Goal: Use online tool/utility: Use online tool/utility

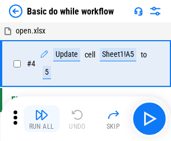
click at [41, 119] on img "button" at bounding box center [41, 114] width 13 height 13
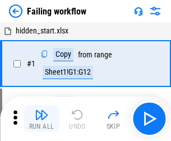
click at [41, 119] on img "button" at bounding box center [41, 114] width 13 height 13
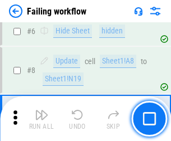
scroll to position [237, 0]
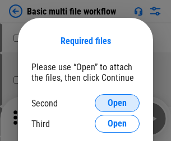
click at [117, 103] on span "Open" at bounding box center [116, 103] width 19 height 9
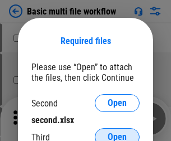
click at [117, 133] on span "Open" at bounding box center [116, 137] width 19 height 9
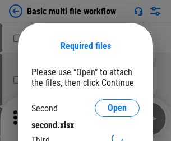
scroll to position [5, 0]
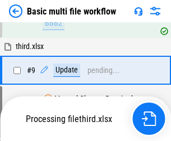
scroll to position [389, 0]
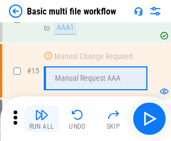
click at [41, 119] on img "button" at bounding box center [41, 114] width 13 height 13
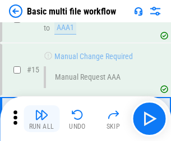
click at [41, 119] on img "button" at bounding box center [41, 114] width 13 height 13
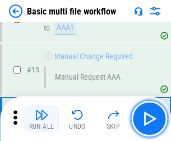
scroll to position [744, 0]
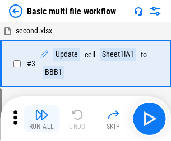
click at [41, 119] on img "button" at bounding box center [41, 114] width 13 height 13
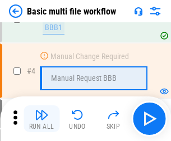
click at [41, 119] on img "button" at bounding box center [41, 114] width 13 height 13
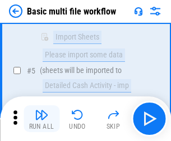
click at [41, 119] on img "button" at bounding box center [41, 114] width 13 height 13
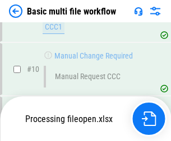
scroll to position [524, 0]
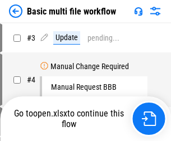
scroll to position [45, 0]
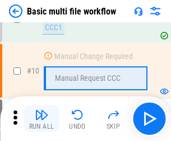
click at [41, 119] on img "button" at bounding box center [41, 114] width 13 height 13
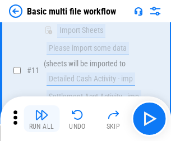
click at [41, 119] on img "button" at bounding box center [41, 114] width 13 height 13
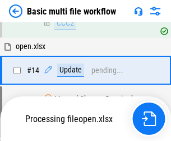
scroll to position [585, 0]
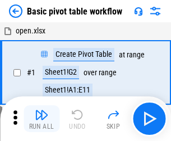
click at [41, 119] on img "button" at bounding box center [41, 114] width 13 height 13
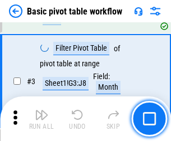
scroll to position [268, 0]
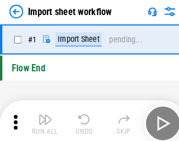
click at [41, 119] on img "button" at bounding box center [43, 114] width 13 height 13
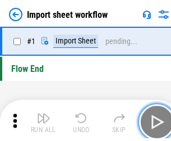
scroll to position [4, 0]
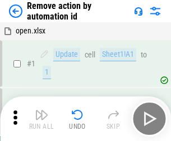
scroll to position [41, 0]
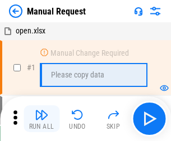
click at [41, 119] on img "button" at bounding box center [41, 114] width 13 height 13
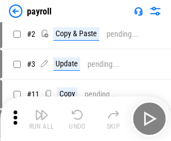
click at [41, 119] on img "button" at bounding box center [41, 114] width 13 height 13
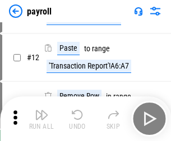
scroll to position [81, 0]
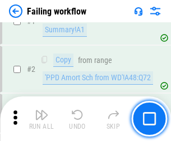
scroll to position [181, 0]
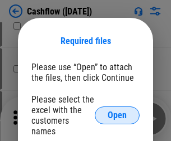
click at [117, 111] on span "Open" at bounding box center [116, 115] width 19 height 9
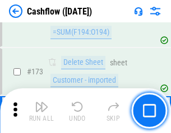
scroll to position [1184, 0]
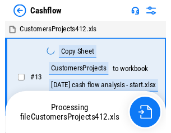
scroll to position [13, 0]
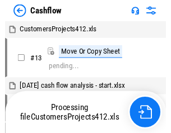
scroll to position [13, 0]
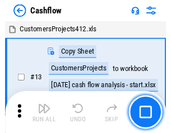
scroll to position [13, 0]
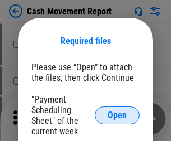
click at [117, 116] on span "Open" at bounding box center [116, 115] width 19 height 9
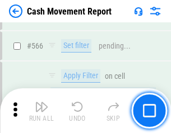
scroll to position [5126, 0]
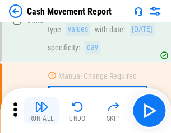
click at [41, 111] on img "button" at bounding box center [41, 106] width 13 height 13
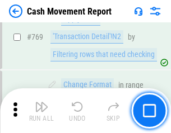
scroll to position [6215, 0]
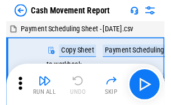
scroll to position [20, 0]
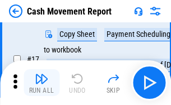
click at [41, 83] on img "button" at bounding box center [41, 78] width 13 height 13
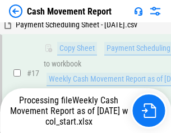
scroll to position [233, 0]
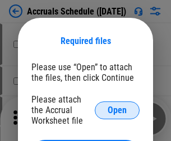
click at [117, 110] on span "Open" at bounding box center [116, 110] width 19 height 9
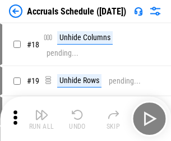
click at [41, 119] on img "button" at bounding box center [41, 114] width 13 height 13
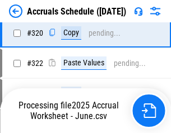
scroll to position [2080, 0]
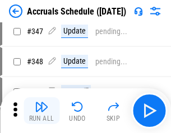
click at [41, 111] on img "button" at bounding box center [41, 106] width 13 height 13
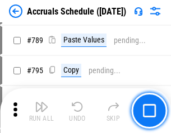
scroll to position [4698, 0]
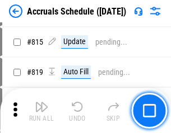
click at [41, 111] on img "button" at bounding box center [41, 106] width 13 height 13
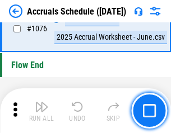
scroll to position [6699, 0]
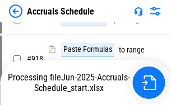
scroll to position [5912, 0]
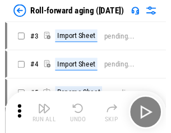
scroll to position [2, 0]
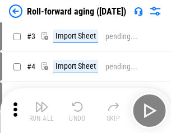
click at [41, 111] on img "button" at bounding box center [41, 106] width 13 height 13
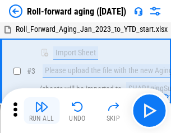
click at [41, 111] on img "button" at bounding box center [41, 106] width 13 height 13
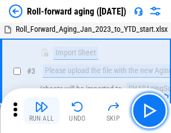
scroll to position [72, 0]
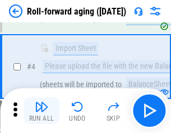
click at [41, 111] on img "button" at bounding box center [41, 106] width 13 height 13
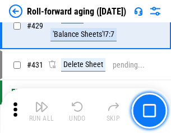
scroll to position [3878, 0]
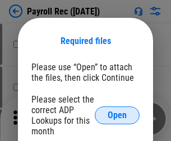
click at [117, 116] on span "Open" at bounding box center [116, 115] width 19 height 9
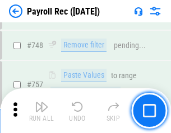
scroll to position [6620, 0]
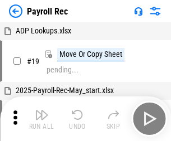
click at [41, 119] on img "button" at bounding box center [41, 114] width 13 height 13
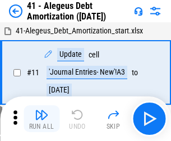
click at [41, 119] on img "button" at bounding box center [41, 114] width 13 height 13
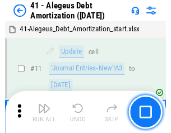
scroll to position [138, 0]
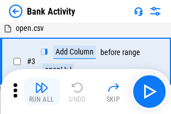
click at [41, 91] on img "button" at bounding box center [41, 87] width 13 height 13
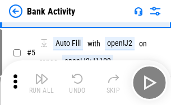
scroll to position [59, 0]
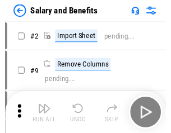
scroll to position [15, 0]
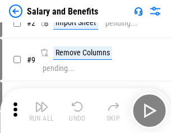
click at [41, 111] on img "button" at bounding box center [41, 106] width 13 height 13
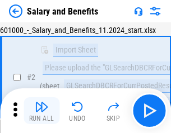
click at [41, 111] on img "button" at bounding box center [41, 106] width 13 height 13
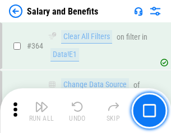
scroll to position [5267, 0]
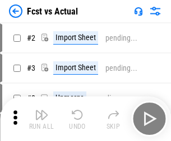
click at [41, 111] on img "button" at bounding box center [41, 114] width 13 height 13
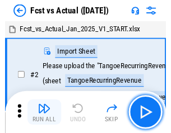
scroll to position [15, 0]
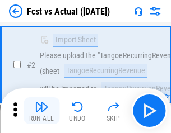
click at [41, 111] on img "button" at bounding box center [41, 106] width 13 height 13
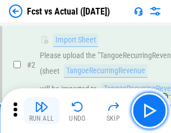
scroll to position [105, 0]
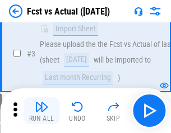
click at [41, 111] on img "button" at bounding box center [41, 106] width 13 height 13
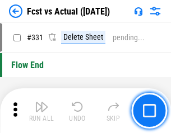
scroll to position [5354, 0]
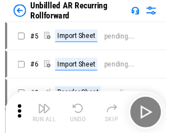
scroll to position [24, 0]
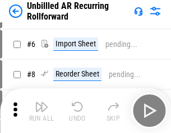
click at [41, 111] on img "button" at bounding box center [41, 106] width 13 height 13
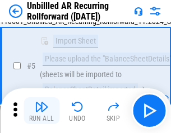
click at [41, 111] on img "button" at bounding box center [41, 106] width 13 height 13
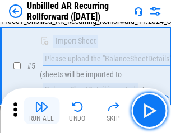
scroll to position [105, 0]
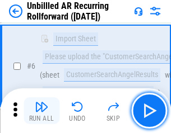
click at [41, 111] on img "button" at bounding box center [41, 106] width 13 height 13
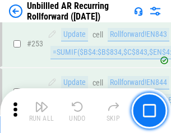
scroll to position [3799, 0]
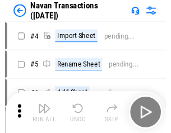
scroll to position [18, 0]
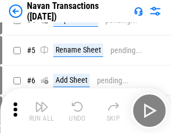
click at [41, 111] on img "button" at bounding box center [41, 106] width 13 height 13
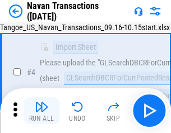
click at [41, 111] on img "button" at bounding box center [41, 106] width 13 height 13
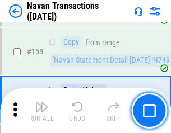
scroll to position [3626, 0]
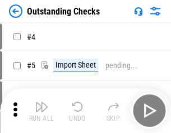
click at [41, 111] on img "button" at bounding box center [41, 106] width 13 height 13
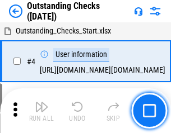
scroll to position [47, 0]
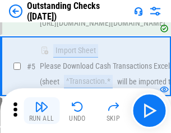
click at [41, 111] on img "button" at bounding box center [41, 106] width 13 height 13
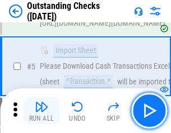
scroll to position [117, 0]
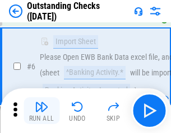
click at [41, 111] on img "button" at bounding box center [41, 106] width 13 height 13
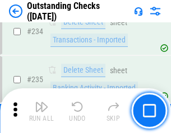
scroll to position [3396, 0]
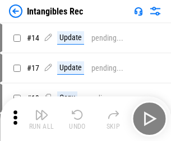
click at [41, 119] on img "button" at bounding box center [41, 114] width 13 height 13
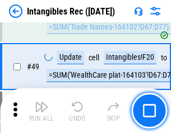
scroll to position [436, 0]
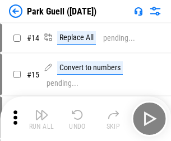
click at [41, 111] on img "button" at bounding box center [41, 114] width 13 height 13
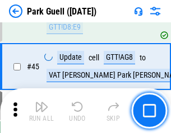
scroll to position [1399, 0]
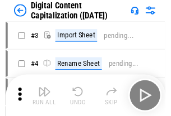
scroll to position [32, 0]
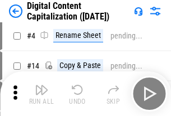
click at [41, 94] on img "button" at bounding box center [41, 89] width 13 height 13
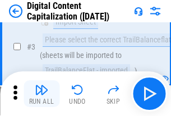
click at [41, 94] on img "button" at bounding box center [41, 89] width 13 height 13
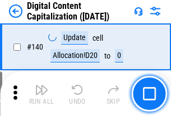
scroll to position [1186, 0]
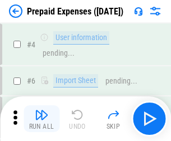
click at [41, 111] on img "button" at bounding box center [41, 114] width 13 height 13
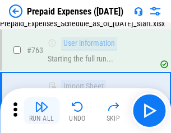
click at [41, 111] on img "button" at bounding box center [41, 106] width 13 height 13
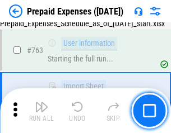
scroll to position [3166, 0]
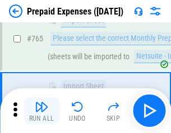
click at [41, 111] on img "button" at bounding box center [41, 106] width 13 height 13
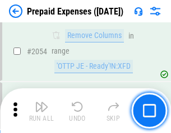
scroll to position [11691, 0]
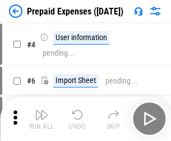
click at [41, 119] on img "button" at bounding box center [41, 114] width 13 height 13
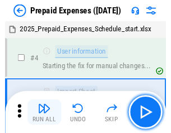
scroll to position [49, 0]
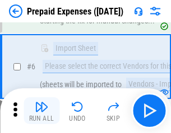
click at [41, 111] on img "button" at bounding box center [41, 106] width 13 height 13
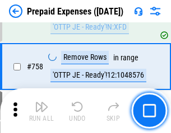
scroll to position [3985, 0]
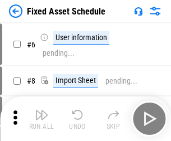
click at [41, 119] on img "button" at bounding box center [41, 114] width 13 height 13
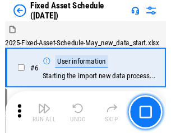
scroll to position [60, 0]
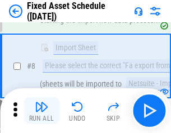
click at [41, 111] on img "button" at bounding box center [41, 106] width 13 height 13
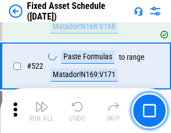
scroll to position [3887, 0]
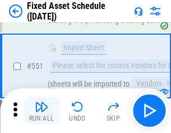
click at [41, 111] on img "button" at bounding box center [41, 106] width 13 height 13
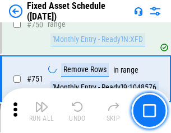
scroll to position [5453, 0]
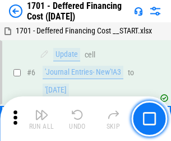
scroll to position [134, 0]
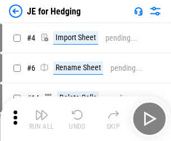
click at [41, 111] on img "button" at bounding box center [41, 114] width 13 height 13
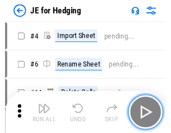
scroll to position [2, 0]
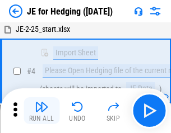
click at [41, 111] on img "button" at bounding box center [41, 106] width 13 height 13
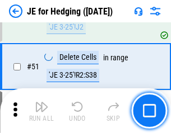
scroll to position [724, 0]
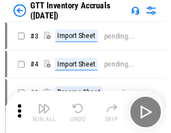
scroll to position [2, 0]
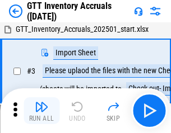
click at [41, 111] on img "button" at bounding box center [41, 106] width 13 height 13
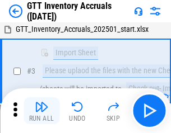
click at [41, 111] on img "button" at bounding box center [41, 106] width 13 height 13
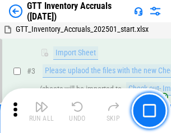
scroll to position [72, 0]
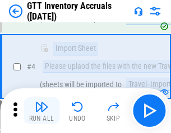
click at [41, 111] on img "button" at bounding box center [41, 106] width 13 height 13
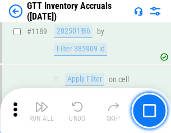
scroll to position [9133, 0]
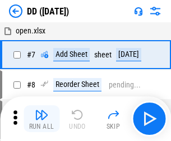
click at [41, 119] on img "button" at bounding box center [41, 114] width 13 height 13
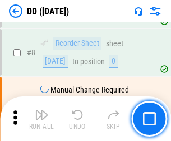
scroll to position [108, 0]
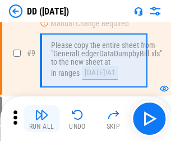
click at [41, 119] on img "button" at bounding box center [41, 114] width 13 height 13
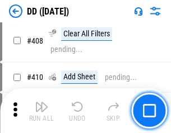
scroll to position [5004, 0]
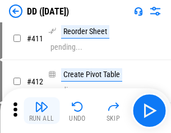
click at [41, 111] on img "button" at bounding box center [41, 106] width 13 height 13
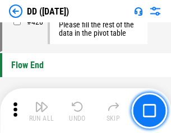
scroll to position [5353, 0]
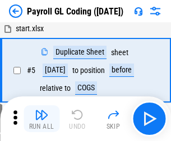
click at [41, 119] on img "button" at bounding box center [41, 114] width 13 height 13
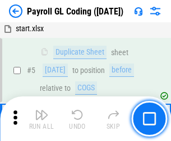
scroll to position [134, 0]
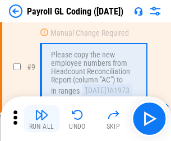
click at [41, 119] on img "button" at bounding box center [41, 114] width 13 height 13
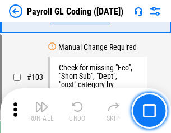
scroll to position [2624, 0]
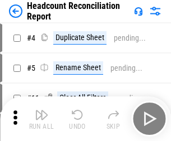
click at [41, 119] on img "button" at bounding box center [41, 114] width 13 height 13
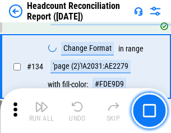
scroll to position [1344, 0]
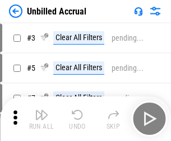
click at [41, 119] on img "button" at bounding box center [41, 114] width 13 height 13
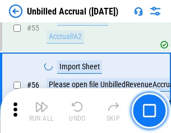
scroll to position [1168, 0]
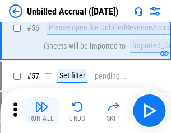
click at [41, 111] on img "button" at bounding box center [41, 106] width 13 height 13
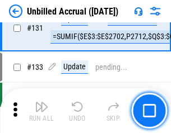
scroll to position [3331, 0]
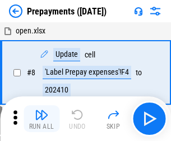
click at [41, 119] on img "button" at bounding box center [41, 114] width 13 height 13
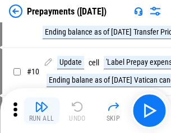
scroll to position [70, 0]
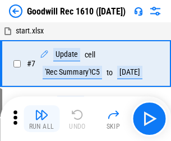
click at [41, 119] on img "button" at bounding box center [41, 114] width 13 height 13
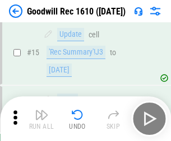
scroll to position [191, 0]
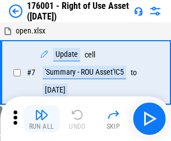
click at [41, 119] on img "button" at bounding box center [41, 114] width 13 height 13
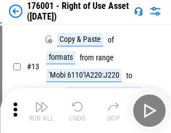
scroll to position [72, 0]
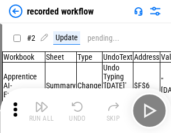
click at [41, 111] on img "button" at bounding box center [41, 106] width 13 height 13
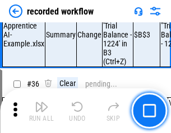
scroll to position [3496, 0]
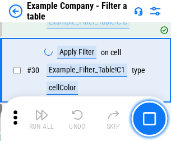
scroll to position [1023, 0]
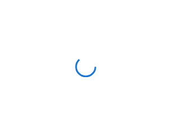
scroll to position [17, 0]
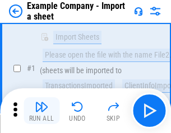
click at [41, 111] on img "button" at bounding box center [41, 106] width 13 height 13
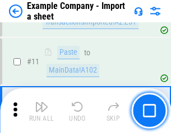
scroll to position [247, 0]
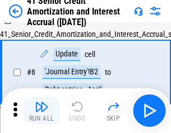
click at [41, 111] on img "button" at bounding box center [41, 106] width 13 height 13
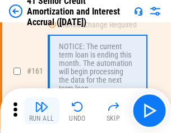
click at [41, 111] on img "button" at bounding box center [41, 106] width 13 height 13
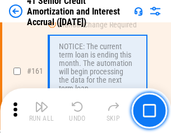
scroll to position [1196, 0]
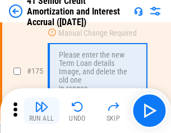
click at [41, 111] on img "button" at bounding box center [41, 106] width 13 height 13
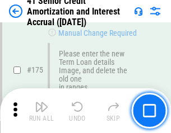
scroll to position [1310, 0]
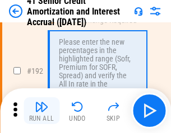
click at [41, 111] on img "button" at bounding box center [41, 106] width 13 height 13
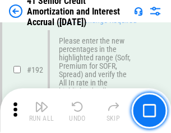
scroll to position [1427, 0]
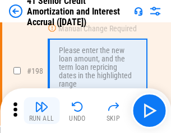
click at [41, 111] on img "button" at bounding box center [41, 106] width 13 height 13
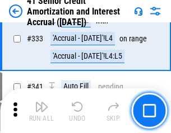
scroll to position [2857, 0]
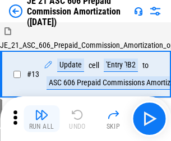
click at [41, 111] on img "button" at bounding box center [41, 114] width 13 height 13
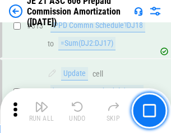
scroll to position [2088, 0]
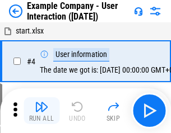
click at [41, 111] on img "button" at bounding box center [41, 106] width 13 height 13
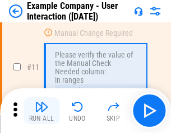
click at [41, 111] on img "button" at bounding box center [41, 106] width 13 height 13
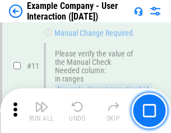
scroll to position [242, 0]
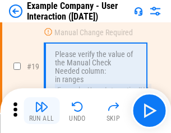
click at [41, 111] on img "button" at bounding box center [41, 106] width 13 height 13
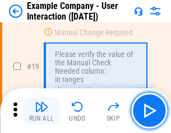
click at [41, 111] on img "button" at bounding box center [41, 106] width 13 height 13
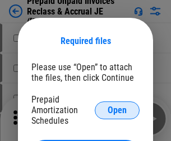
click at [117, 110] on span "Open" at bounding box center [116, 110] width 19 height 9
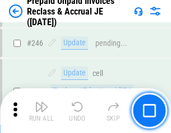
scroll to position [1510, 0]
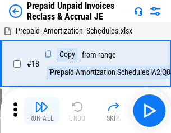
click at [41, 111] on img "button" at bounding box center [41, 106] width 13 height 13
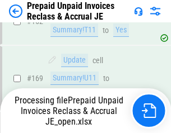
scroll to position [1510, 0]
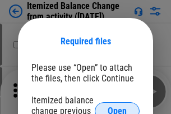
click at [117, 106] on span "Open" at bounding box center [116, 110] width 19 height 9
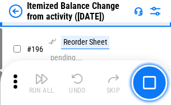
scroll to position [2153, 0]
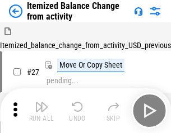
scroll to position [17, 0]
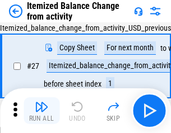
click at [41, 111] on img "button" at bounding box center [41, 106] width 13 height 13
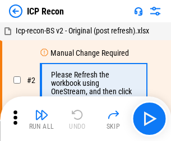
scroll to position [5, 0]
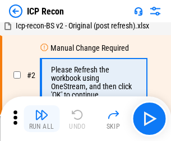
click at [41, 119] on img "button" at bounding box center [41, 114] width 13 height 13
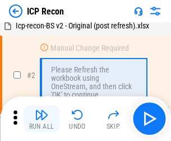
click at [41, 119] on img "button" at bounding box center [41, 114] width 13 height 13
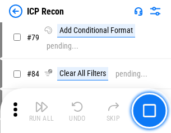
scroll to position [1096, 0]
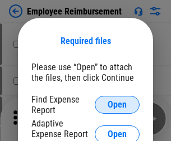
click at [117, 105] on span "Open" at bounding box center [116, 105] width 19 height 9
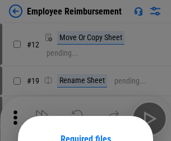
scroll to position [98, 0]
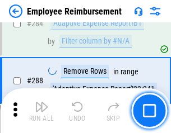
scroll to position [3040, 0]
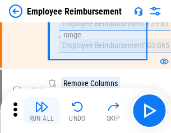
click at [41, 111] on img "button" at bounding box center [41, 106] width 13 height 13
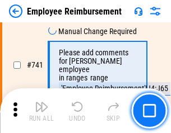
scroll to position [7847, 0]
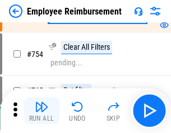
click at [41, 111] on img "button" at bounding box center [41, 106] width 13 height 13
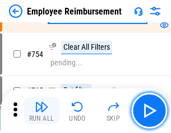
click at [41, 111] on img "button" at bounding box center [41, 106] width 13 height 13
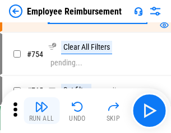
click at [41, 111] on img "button" at bounding box center [41, 106] width 13 height 13
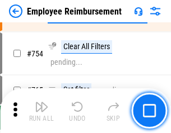
click at [41, 111] on img "button" at bounding box center [41, 106] width 13 height 13
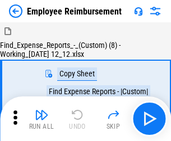
scroll to position [38, 0]
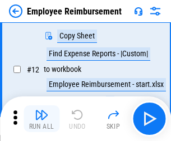
click at [41, 119] on img "button" at bounding box center [41, 114] width 13 height 13
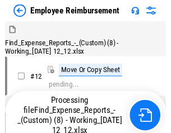
scroll to position [38, 0]
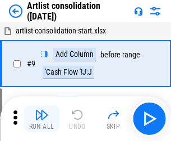
click at [41, 119] on img "button" at bounding box center [41, 114] width 13 height 13
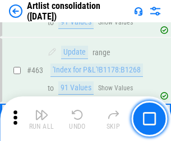
scroll to position [4897, 0]
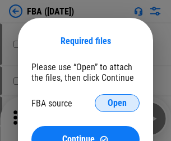
click at [117, 103] on span "Open" at bounding box center [116, 103] width 19 height 9
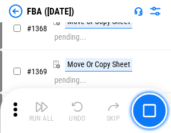
scroll to position [12012, 0]
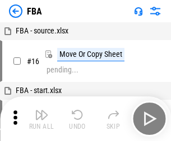
scroll to position [11, 0]
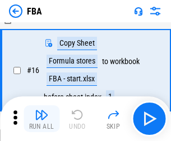
click at [41, 119] on img "button" at bounding box center [41, 114] width 13 height 13
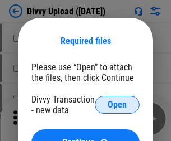
click at [117, 105] on span "Open" at bounding box center [116, 105] width 19 height 9
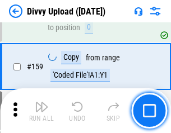
scroll to position [1158, 0]
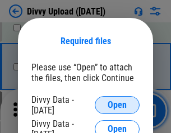
click at [117, 105] on span "Open" at bounding box center [116, 105] width 19 height 9
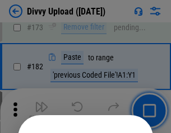
scroll to position [1256, 0]
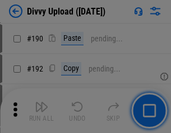
scroll to position [1412, 0]
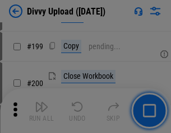
scroll to position [1626, 0]
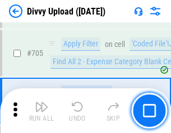
scroll to position [7651, 0]
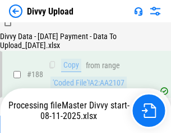
scroll to position [1316, 0]
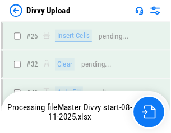
scroll to position [1158, 0]
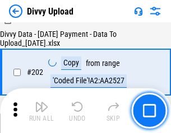
scroll to position [1810, 0]
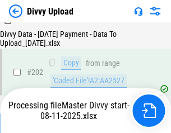
scroll to position [1810, 0]
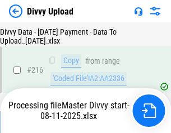
scroll to position [2303, 0]
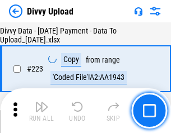
scroll to position [2550, 0]
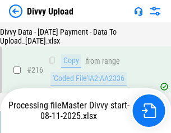
scroll to position [2312, 0]
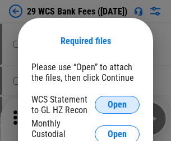
click at [117, 105] on span "Open" at bounding box center [116, 105] width 19 height 9
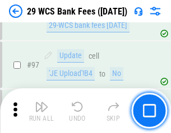
scroll to position [1090, 0]
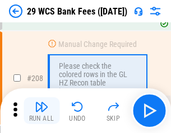
click at [41, 111] on img "button" at bounding box center [41, 106] width 13 height 13
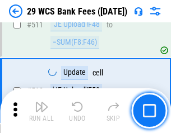
scroll to position [5627, 0]
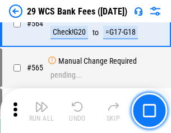
click at [41, 111] on img "button" at bounding box center [41, 106] width 13 height 13
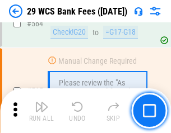
scroll to position [6049, 0]
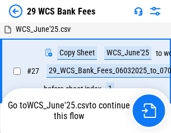
scroll to position [223, 0]
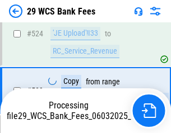
scroll to position [6036, 0]
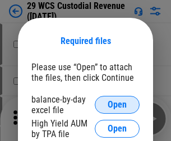
click at [117, 105] on span "Open" at bounding box center [116, 105] width 19 height 9
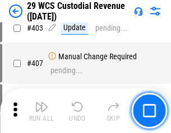
scroll to position [5180, 0]
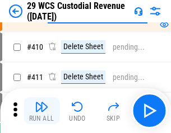
click at [41, 111] on img "button" at bounding box center [41, 106] width 13 height 13
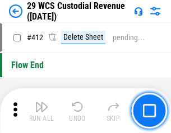
scroll to position [5341, 0]
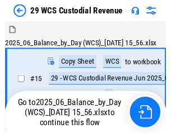
scroll to position [27, 0]
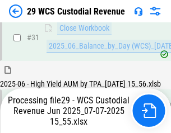
scroll to position [574, 0]
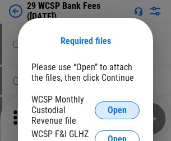
click at [117, 110] on span "Open" at bounding box center [116, 110] width 19 height 9
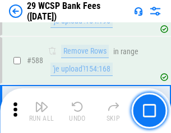
scroll to position [4402, 0]
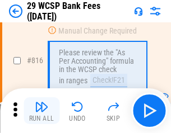
click at [41, 111] on img "button" at bounding box center [41, 106] width 13 height 13
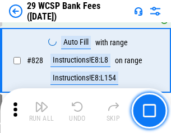
scroll to position [7096, 0]
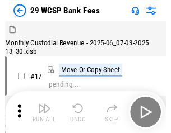
scroll to position [27, 0]
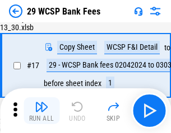
click at [41, 111] on img "button" at bounding box center [41, 106] width 13 height 13
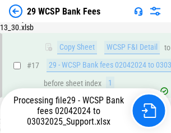
scroll to position [196, 0]
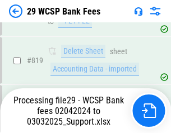
scroll to position [6877, 0]
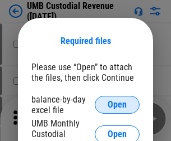
click at [117, 105] on span "Open" at bounding box center [116, 105] width 19 height 9
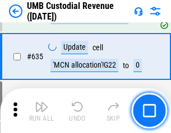
scroll to position [5853, 0]
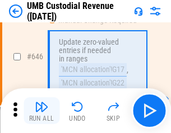
click at [41, 111] on img "button" at bounding box center [41, 106] width 13 height 13
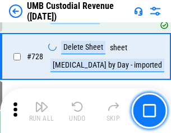
scroll to position [6900, 0]
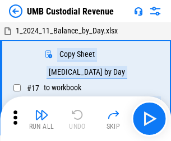
scroll to position [8, 0]
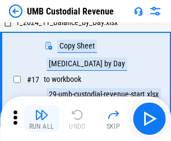
click at [41, 119] on img "button" at bounding box center [41, 114] width 13 height 13
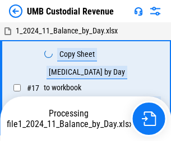
scroll to position [8, 0]
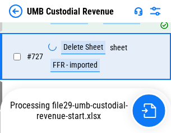
scroll to position [6874, 0]
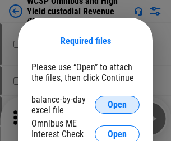
click at [117, 105] on span "Open" at bounding box center [116, 105] width 19 height 9
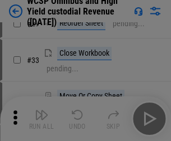
scroll to position [256, 0]
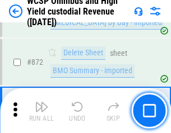
scroll to position [9466, 0]
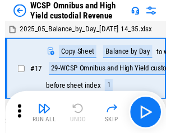
scroll to position [6, 0]
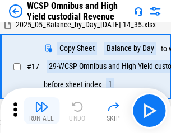
click at [41, 111] on img "button" at bounding box center [41, 106] width 13 height 13
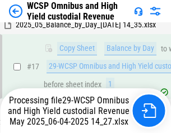
scroll to position [233, 0]
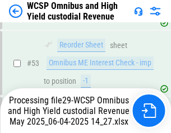
scroll to position [818, 0]
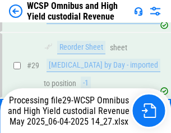
scroll to position [233, 0]
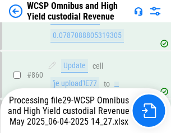
scroll to position [9440, 0]
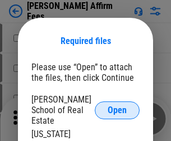
click at [117, 106] on span "Open" at bounding box center [116, 110] width 19 height 9
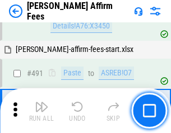
scroll to position [3041, 0]
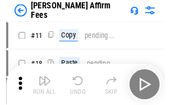
scroll to position [11, 0]
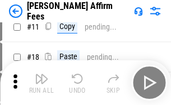
click at [41, 83] on img "button" at bounding box center [41, 78] width 13 height 13
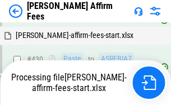
scroll to position [2538, 0]
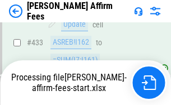
scroll to position [2998, 0]
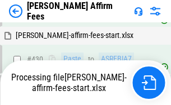
scroll to position [2587, 0]
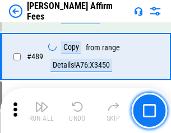
scroll to position [2919, 0]
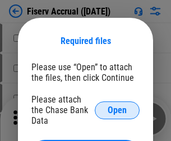
click at [117, 106] on span "Open" at bounding box center [116, 110] width 19 height 9
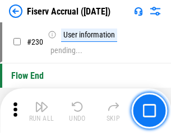
scroll to position [3544, 0]
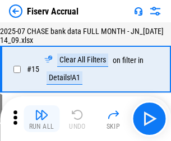
click at [41, 119] on img "button" at bounding box center [41, 114] width 13 height 13
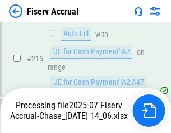
scroll to position [3394, 0]
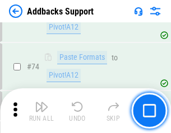
scroll to position [814, 0]
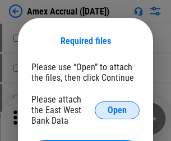
click at [117, 110] on span "Open" at bounding box center [116, 110] width 19 height 9
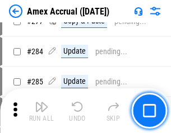
scroll to position [2911, 0]
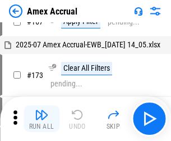
click at [41, 119] on img "button" at bounding box center [41, 114] width 13 height 13
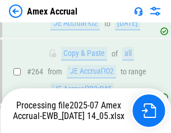
scroll to position [3194, 0]
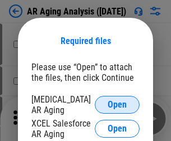
click at [117, 103] on span "Open" at bounding box center [116, 105] width 19 height 9
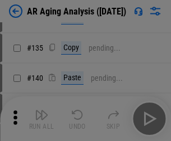
scroll to position [337, 0]
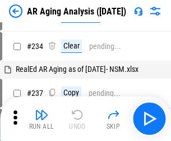
scroll to position [11, 0]
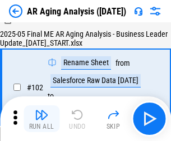
click at [41, 119] on img "button" at bounding box center [41, 114] width 13 height 13
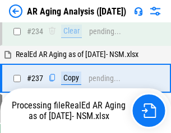
scroll to position [1734, 0]
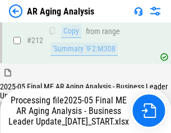
scroll to position [1721, 0]
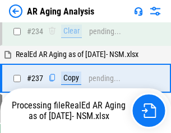
scroll to position [1767, 0]
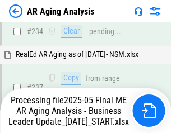
scroll to position [1767, 0]
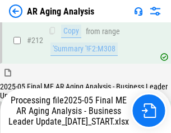
scroll to position [1721, 0]
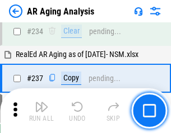
scroll to position [1721, 0]
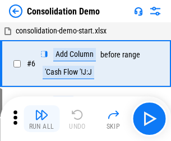
click at [41, 119] on img "button" at bounding box center [41, 114] width 13 height 13
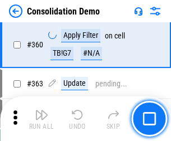
scroll to position [3749, 0]
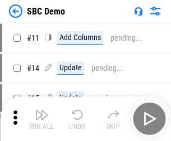
click at [41, 119] on img "button" at bounding box center [41, 114] width 13 height 13
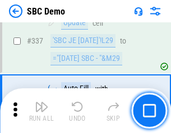
scroll to position [2942, 0]
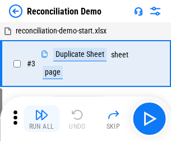
click at [41, 119] on img "button" at bounding box center [41, 114] width 13 height 13
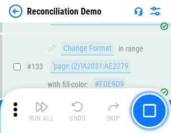
scroll to position [1328, 0]
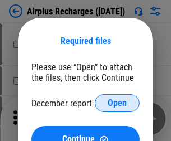
click at [117, 103] on span "Open" at bounding box center [116, 103] width 19 height 9
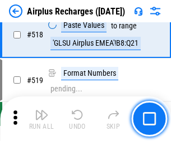
scroll to position [4813, 0]
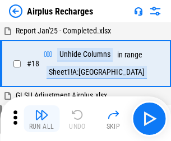
click at [41, 119] on img "button" at bounding box center [41, 114] width 13 height 13
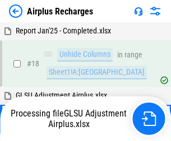
scroll to position [49, 0]
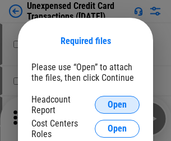
click at [117, 105] on span "Open" at bounding box center [116, 105] width 19 height 9
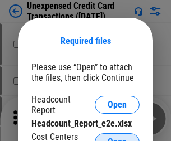
click at [117, 138] on span "Open" at bounding box center [116, 142] width 19 height 9
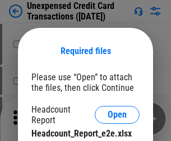
scroll to position [10, 0]
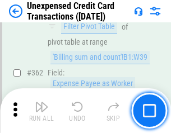
scroll to position [2876, 0]
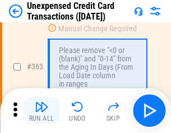
click at [41, 111] on img "button" at bounding box center [41, 106] width 13 height 13
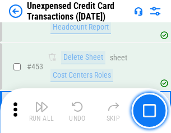
scroll to position [3815, 0]
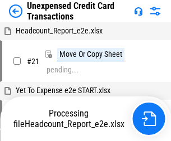
scroll to position [17, 0]
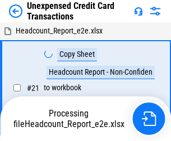
scroll to position [17, 0]
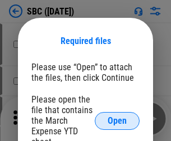
click at [117, 121] on span "Open" at bounding box center [116, 121] width 19 height 9
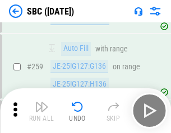
scroll to position [2186, 0]
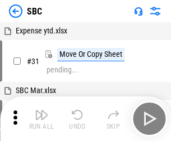
scroll to position [11, 0]
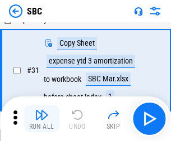
click at [41, 119] on img "button" at bounding box center [41, 114] width 13 height 13
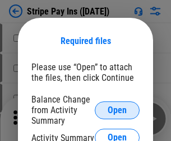
click at [117, 110] on span "Open" at bounding box center [116, 110] width 19 height 9
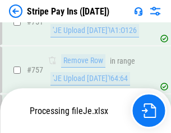
scroll to position [5890, 0]
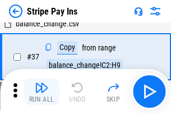
click at [41, 91] on img "button" at bounding box center [41, 87] width 13 height 13
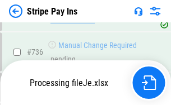
scroll to position [5865, 0]
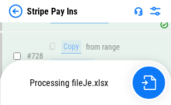
scroll to position [5865, 0]
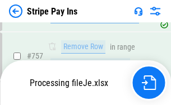
scroll to position [5865, 0]
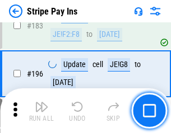
scroll to position [1514, 0]
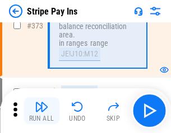
click at [41, 111] on img "button" at bounding box center [41, 106] width 13 height 13
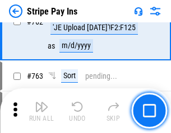
scroll to position [5851, 0]
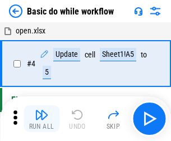
click at [41, 119] on img "button" at bounding box center [41, 114] width 13 height 13
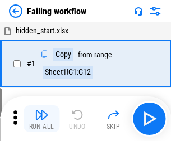
click at [41, 119] on img "button" at bounding box center [41, 114] width 13 height 13
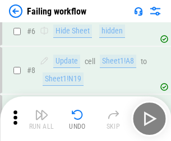
scroll to position [237, 0]
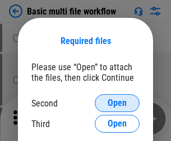
click at [117, 103] on span "Open" at bounding box center [116, 103] width 19 height 9
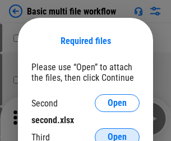
click at [117, 133] on span "Open" at bounding box center [116, 137] width 19 height 9
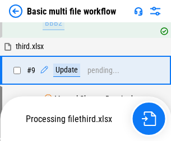
scroll to position [468, 0]
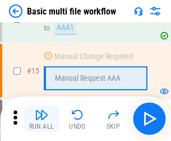
click at [41, 119] on img "button" at bounding box center [41, 114] width 13 height 13
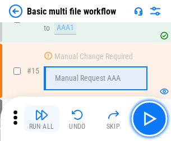
scroll to position [744, 0]
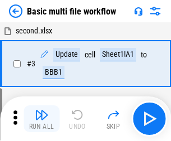
click at [41, 119] on img "button" at bounding box center [41, 114] width 13 height 13
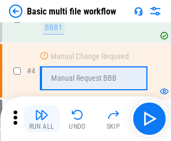
click at [41, 119] on img "button" at bounding box center [41, 114] width 13 height 13
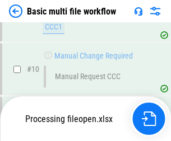
scroll to position [524, 0]
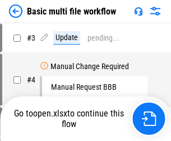
scroll to position [45, 0]
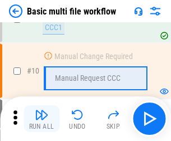
click at [41, 119] on img "button" at bounding box center [41, 114] width 13 height 13
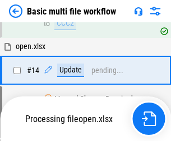
scroll to position [585, 0]
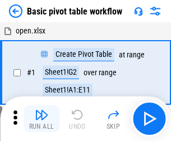
click at [41, 119] on img "button" at bounding box center [41, 114] width 13 height 13
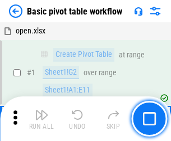
scroll to position [268, 0]
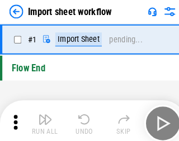
click at [41, 119] on img "button" at bounding box center [43, 114] width 13 height 13
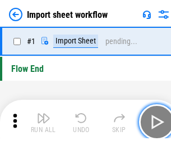
scroll to position [4, 0]
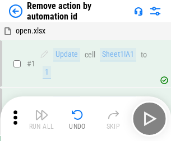
scroll to position [41, 0]
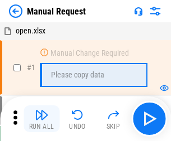
click at [41, 119] on img "button" at bounding box center [41, 114] width 13 height 13
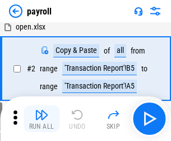
click at [41, 119] on img "button" at bounding box center [41, 114] width 13 height 13
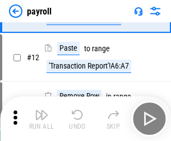
scroll to position [81, 0]
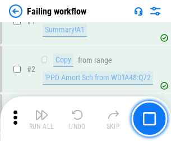
scroll to position [181, 0]
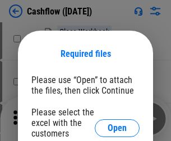
scroll to position [122, 0]
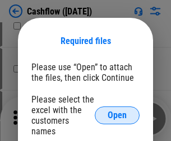
click at [117, 111] on span "Open" at bounding box center [116, 115] width 19 height 9
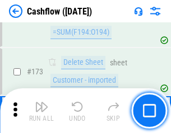
scroll to position [1184, 0]
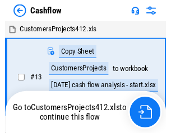
scroll to position [13, 0]
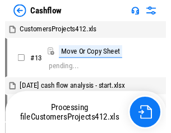
scroll to position [13, 0]
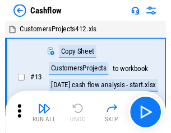
scroll to position [13, 0]
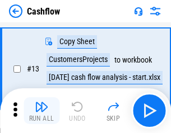
click at [41, 111] on img "button" at bounding box center [41, 106] width 13 height 13
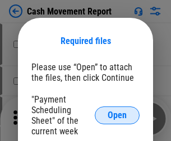
click at [117, 116] on span "Open" at bounding box center [116, 115] width 19 height 9
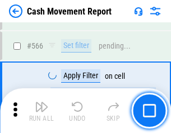
scroll to position [5126, 0]
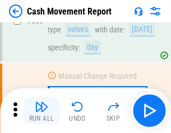
click at [41, 111] on img "button" at bounding box center [41, 106] width 13 height 13
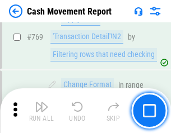
scroll to position [6215, 0]
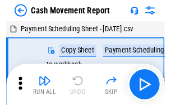
scroll to position [20, 0]
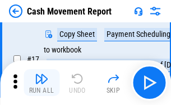
click at [41, 83] on img "button" at bounding box center [41, 78] width 13 height 13
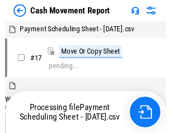
scroll to position [6, 0]
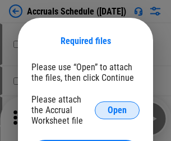
click at [117, 110] on span "Open" at bounding box center [116, 110] width 19 height 9
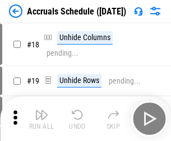
scroll to position [107, 0]
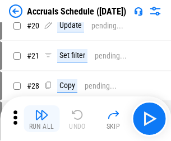
click at [41, 119] on img "button" at bounding box center [41, 114] width 13 height 13
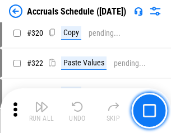
scroll to position [2080, 0]
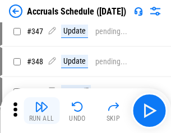
click at [41, 111] on img "button" at bounding box center [41, 106] width 13 height 13
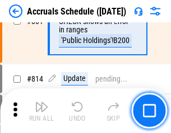
scroll to position [4935, 0]
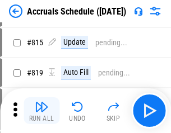
click at [41, 111] on img "button" at bounding box center [41, 106] width 13 height 13
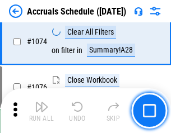
scroll to position [6699, 0]
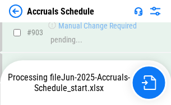
scroll to position [5746, 0]
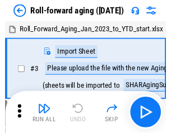
scroll to position [2, 0]
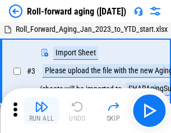
click at [41, 111] on img "button" at bounding box center [41, 106] width 13 height 13
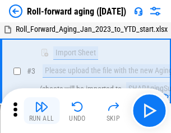
click at [41, 111] on img "button" at bounding box center [41, 106] width 13 height 13
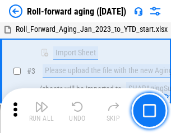
scroll to position [72, 0]
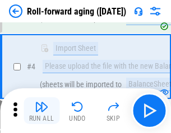
click at [41, 111] on img "button" at bounding box center [41, 106] width 13 height 13
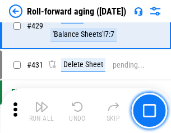
scroll to position [3878, 0]
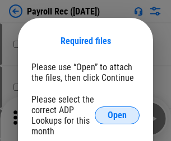
click at [117, 116] on span "Open" at bounding box center [116, 115] width 19 height 9
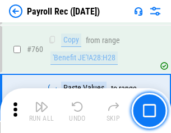
scroll to position [6765, 0]
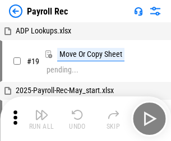
click at [41, 119] on img "button" at bounding box center [41, 114] width 13 height 13
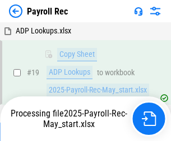
scroll to position [68, 0]
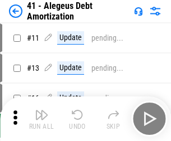
click at [41, 119] on img "button" at bounding box center [41, 114] width 13 height 13
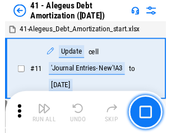
scroll to position [138, 0]
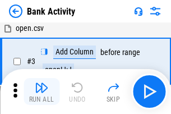
click at [41, 91] on img "button" at bounding box center [41, 87] width 13 height 13
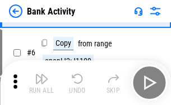
scroll to position [59, 0]
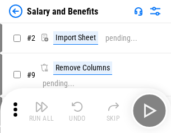
click at [41, 111] on img "button" at bounding box center [41, 106] width 13 height 13
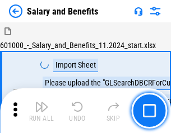
scroll to position [15, 0]
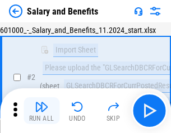
click at [41, 111] on img "button" at bounding box center [41, 106] width 13 height 13
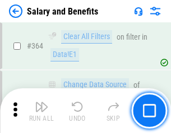
scroll to position [5267, 0]
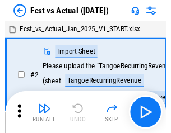
scroll to position [15, 0]
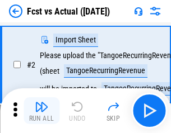
click at [41, 111] on img "button" at bounding box center [41, 106] width 13 height 13
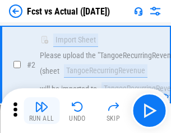
click at [41, 111] on img "button" at bounding box center [41, 106] width 13 height 13
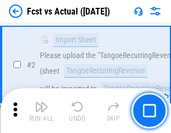
scroll to position [105, 0]
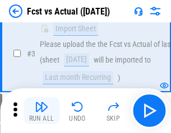
click at [41, 111] on img "button" at bounding box center [41, 106] width 13 height 13
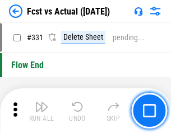
scroll to position [5354, 0]
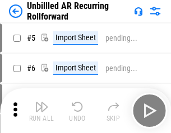
click at [41, 111] on img "button" at bounding box center [41, 106] width 13 height 13
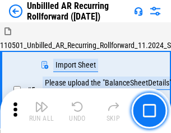
scroll to position [24, 0]
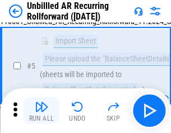
click at [41, 111] on img "button" at bounding box center [41, 106] width 13 height 13
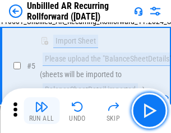
scroll to position [105, 0]
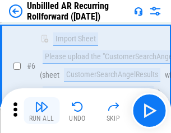
click at [41, 111] on img "button" at bounding box center [41, 106] width 13 height 13
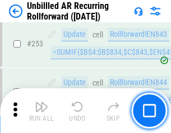
scroll to position [3799, 0]
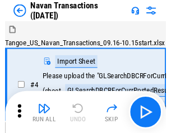
scroll to position [18, 0]
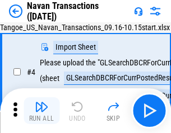
click at [41, 111] on img "button" at bounding box center [41, 106] width 13 height 13
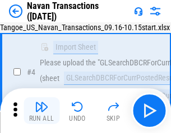
click at [41, 111] on img "button" at bounding box center [41, 106] width 13 height 13
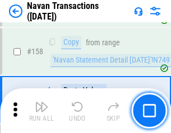
scroll to position [3626, 0]
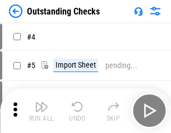
click at [41, 111] on img "button" at bounding box center [41, 106] width 13 height 13
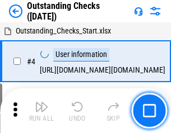
scroll to position [47, 0]
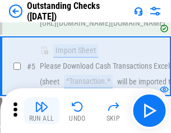
click at [41, 111] on img "button" at bounding box center [41, 106] width 13 height 13
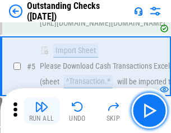
scroll to position [117, 0]
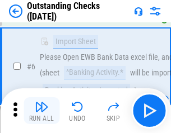
click at [41, 111] on img "button" at bounding box center [41, 106] width 13 height 13
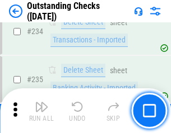
scroll to position [3396, 0]
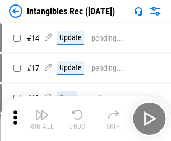
click at [41, 119] on img "button" at bounding box center [41, 114] width 13 height 13
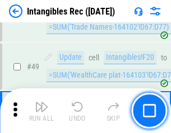
scroll to position [436, 0]
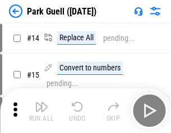
click at [41, 111] on img "button" at bounding box center [41, 106] width 13 height 13
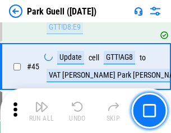
scroll to position [1399, 0]
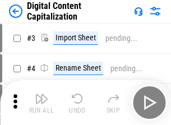
click at [41, 94] on img "button" at bounding box center [41, 98] width 13 height 13
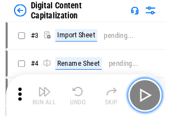
scroll to position [32, 0]
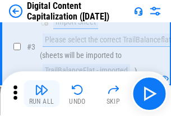
click at [41, 94] on img "button" at bounding box center [41, 89] width 13 height 13
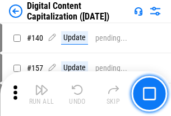
scroll to position [1186, 0]
